Goal: Task Accomplishment & Management: Manage account settings

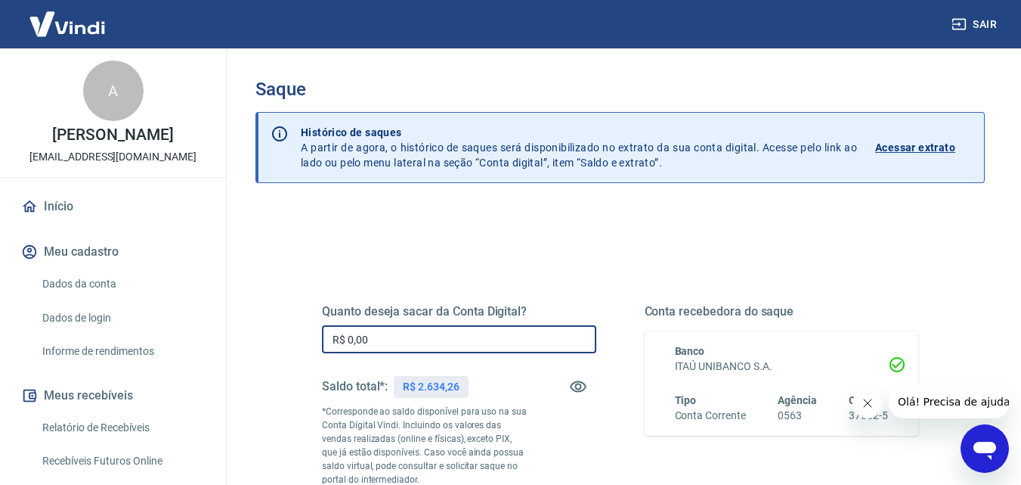
click at [397, 341] on input "R$ 0,00" at bounding box center [459, 339] width 274 height 28
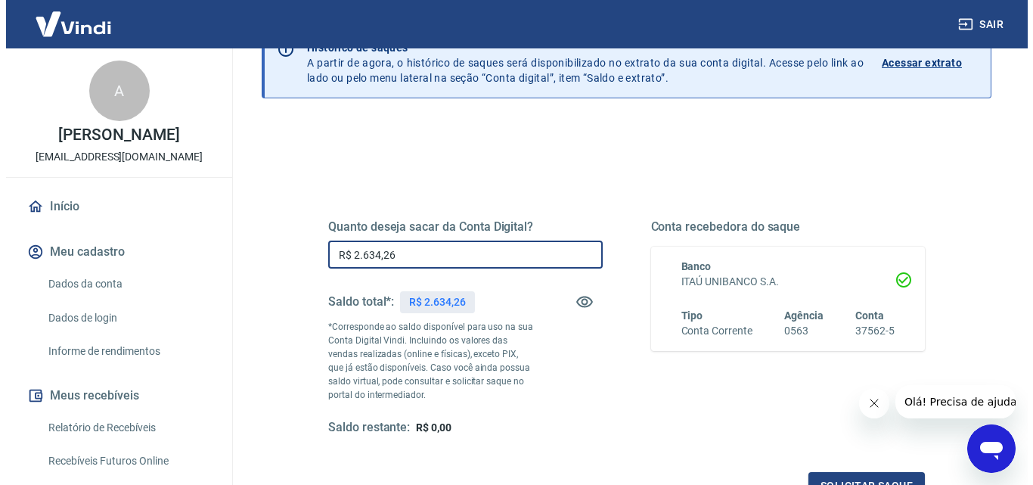
scroll to position [277, 0]
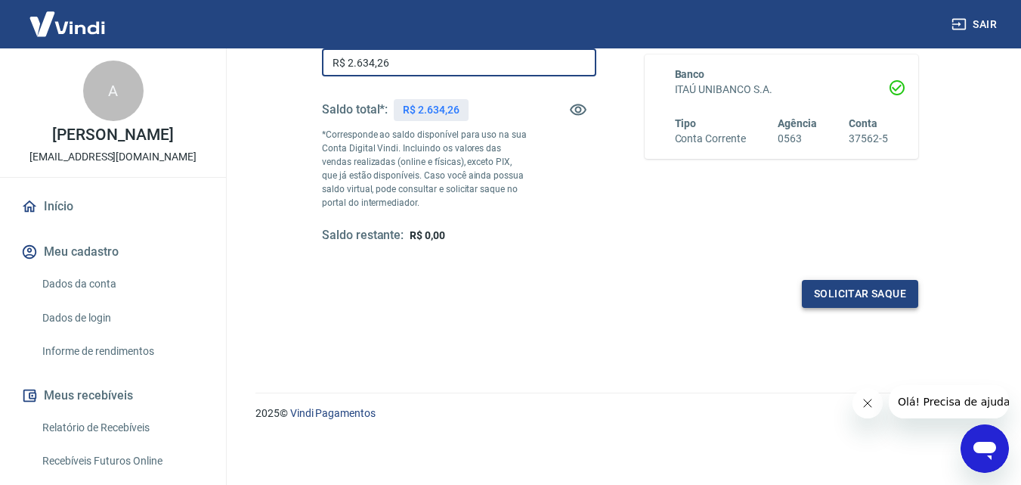
type input "R$ 2.634,26"
click at [855, 294] on button "Solicitar saque" at bounding box center [860, 294] width 116 height 28
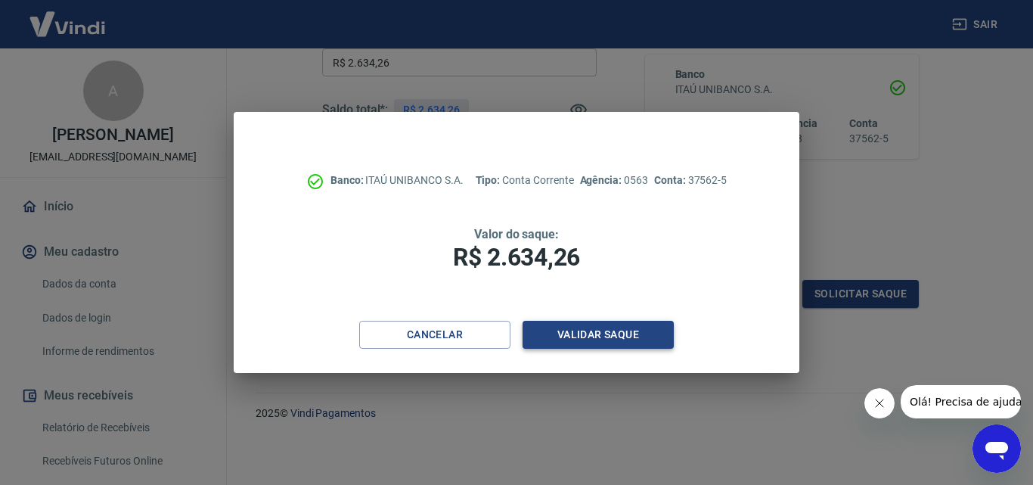
click at [584, 330] on button "Validar saque" at bounding box center [597, 335] width 151 height 28
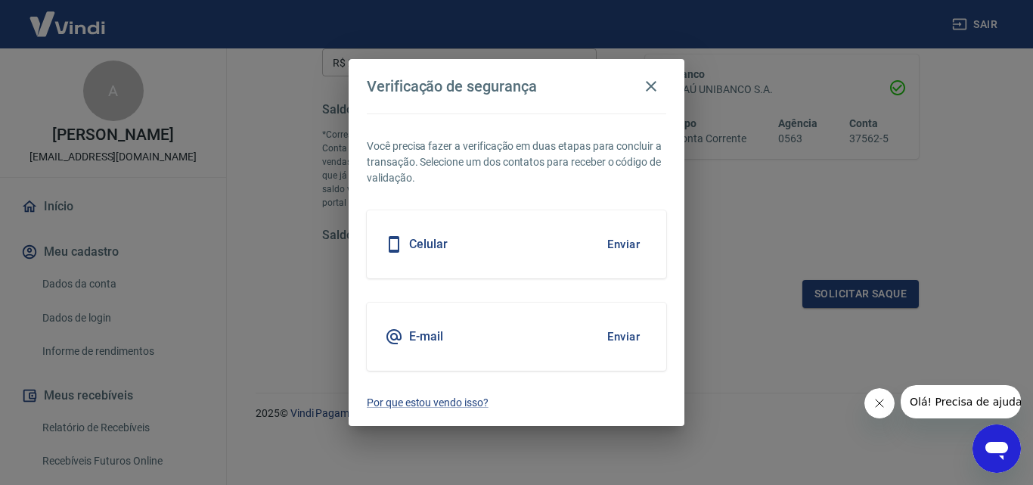
click at [618, 242] on button "Enviar" at bounding box center [623, 244] width 49 height 32
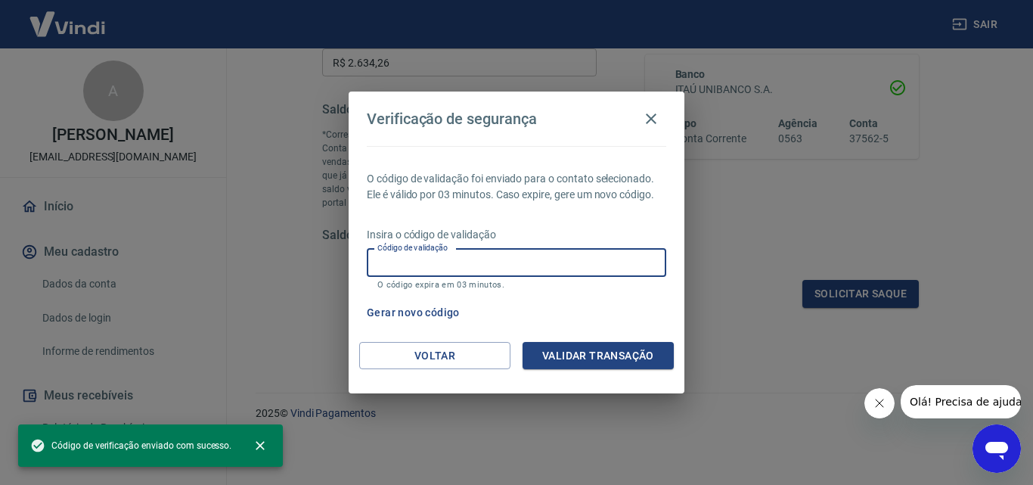
click at [616, 259] on input "Código de validação" at bounding box center [516, 263] width 299 height 28
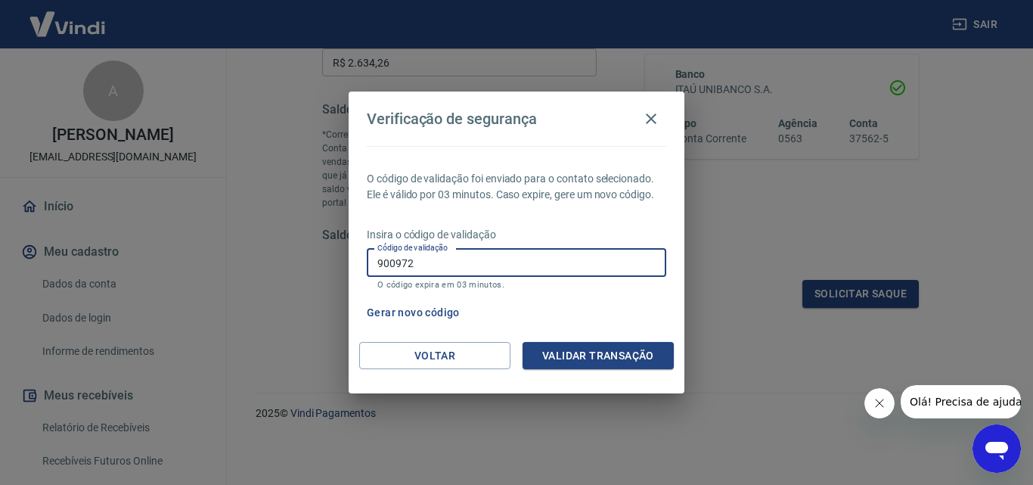
type input "900972"
click at [626, 353] on button "Validar transação" at bounding box center [597, 356] width 151 height 28
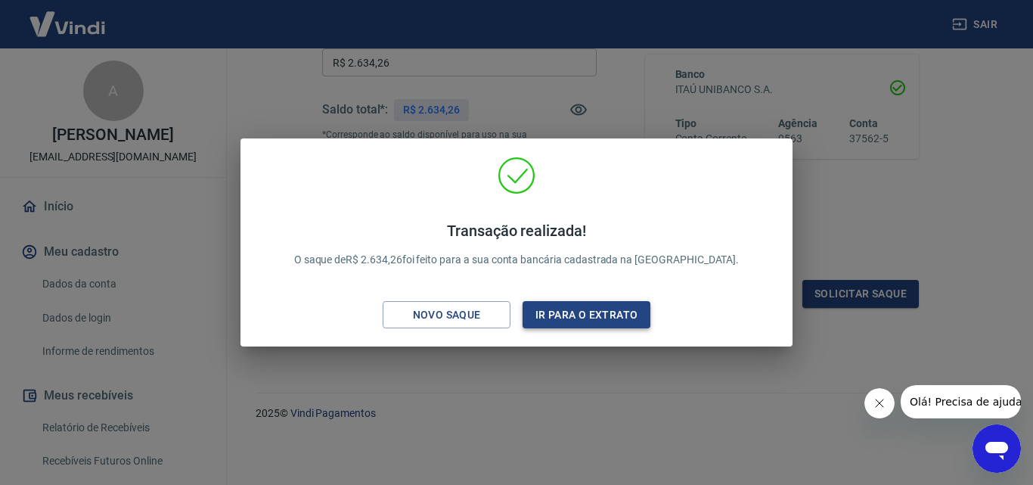
click at [597, 321] on button "Ir para o extrato" at bounding box center [586, 315] width 128 height 28
